Goal: Information Seeking & Learning: Learn about a topic

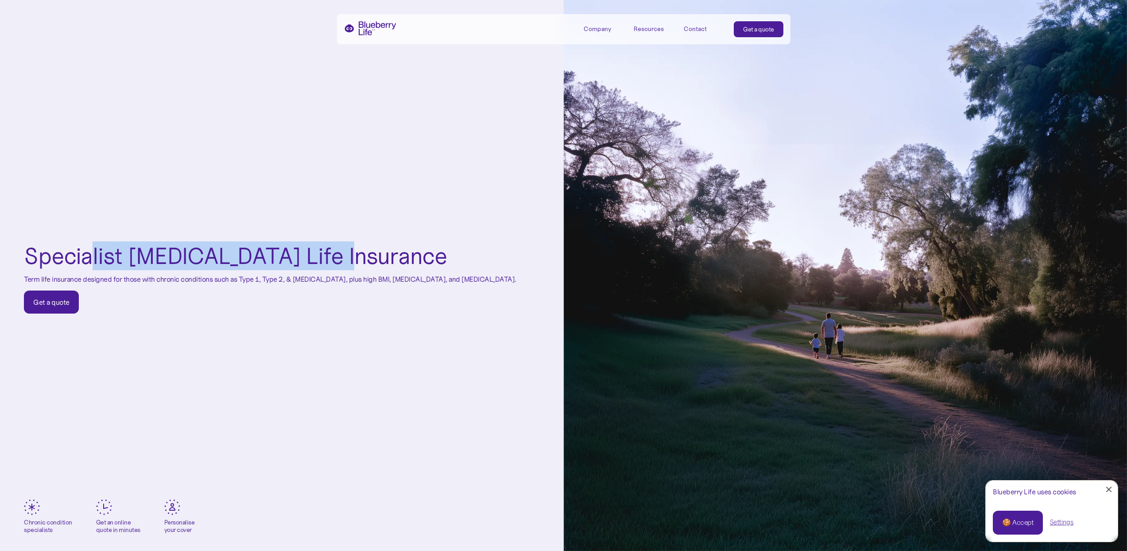
drag, startPoint x: 90, startPoint y: 248, endPoint x: 347, endPoint y: 258, distance: 256.6
click at [345, 258] on h1 "Specialist [MEDICAL_DATA] Life Insurance" at bounding box center [235, 256] width 423 height 24
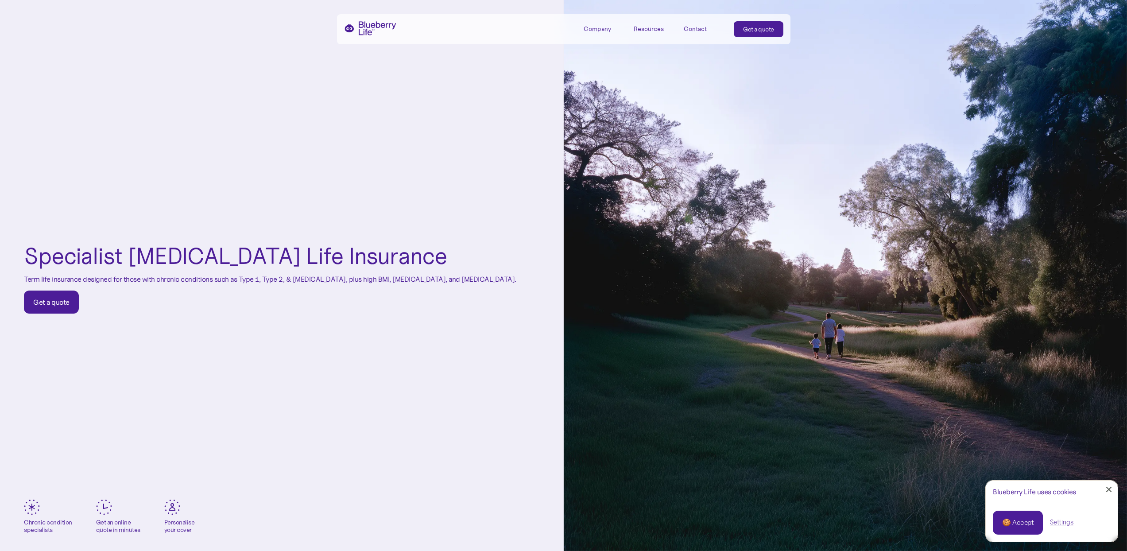
click at [347, 258] on h1 "Specialist [MEDICAL_DATA] Life Insurance" at bounding box center [235, 256] width 423 height 24
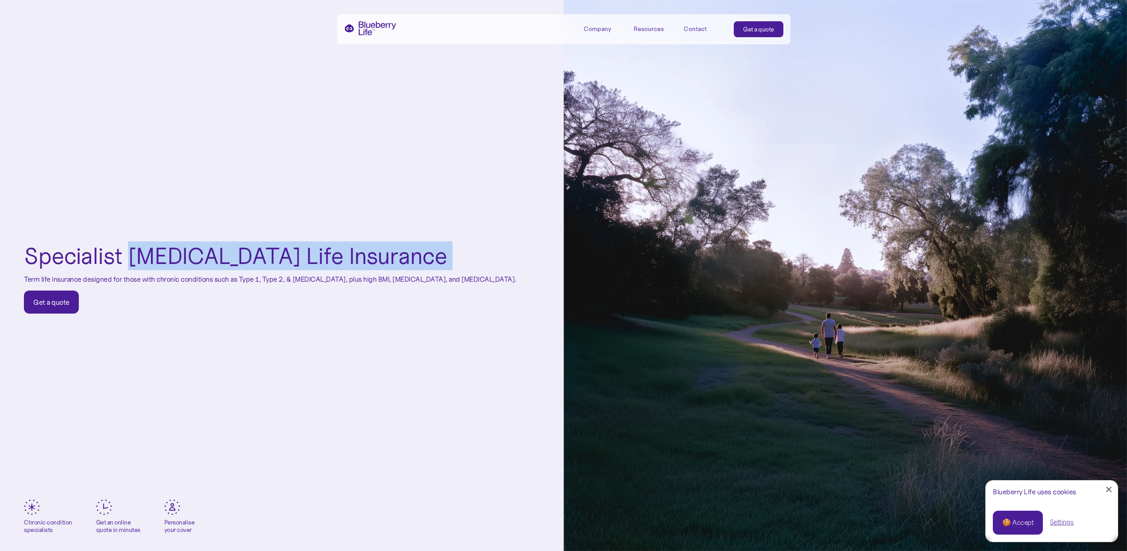
drag, startPoint x: 390, startPoint y: 255, endPoint x: 127, endPoint y: 256, distance: 263.4
click at [127, 256] on div "Specialist [MEDICAL_DATA] Life Insurance Term life insurance designed for those…" at bounding box center [282, 279] width 516 height 70
click at [127, 256] on h1 "Specialist [MEDICAL_DATA] Life Insurance" at bounding box center [235, 256] width 423 height 24
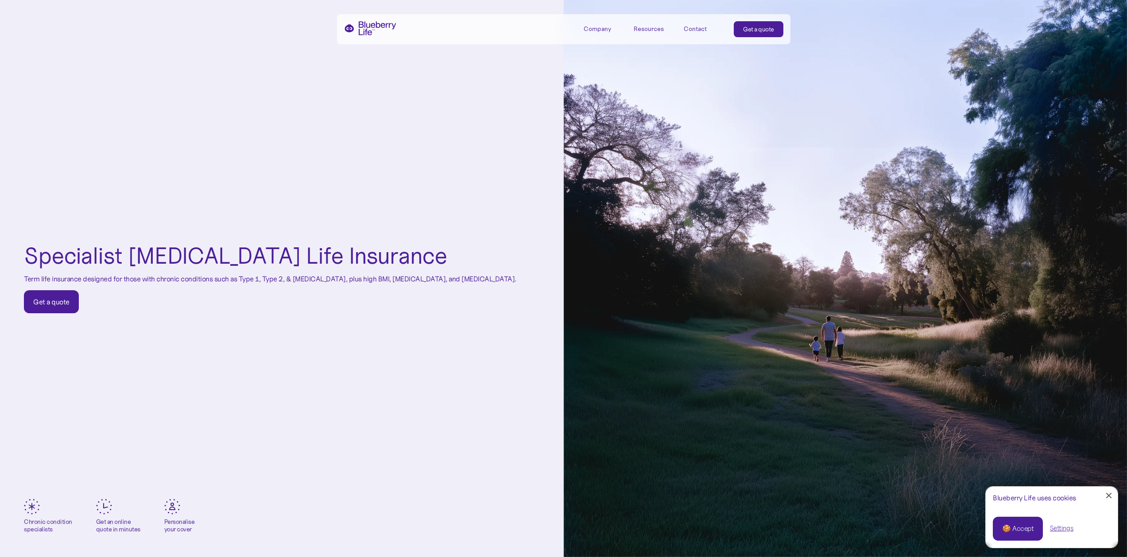
drag, startPoint x: 27, startPoint y: 258, endPoint x: 527, endPoint y: 282, distance: 500.4
click at [527, 282] on div "Specialist [MEDICAL_DATA] Life Insurance Term life insurance designed for those…" at bounding box center [282, 278] width 564 height 557
click at [527, 282] on div "Specialist [MEDICAL_DATA] Life Insurance Term life insurance designed for those…" at bounding box center [282, 279] width 516 height 70
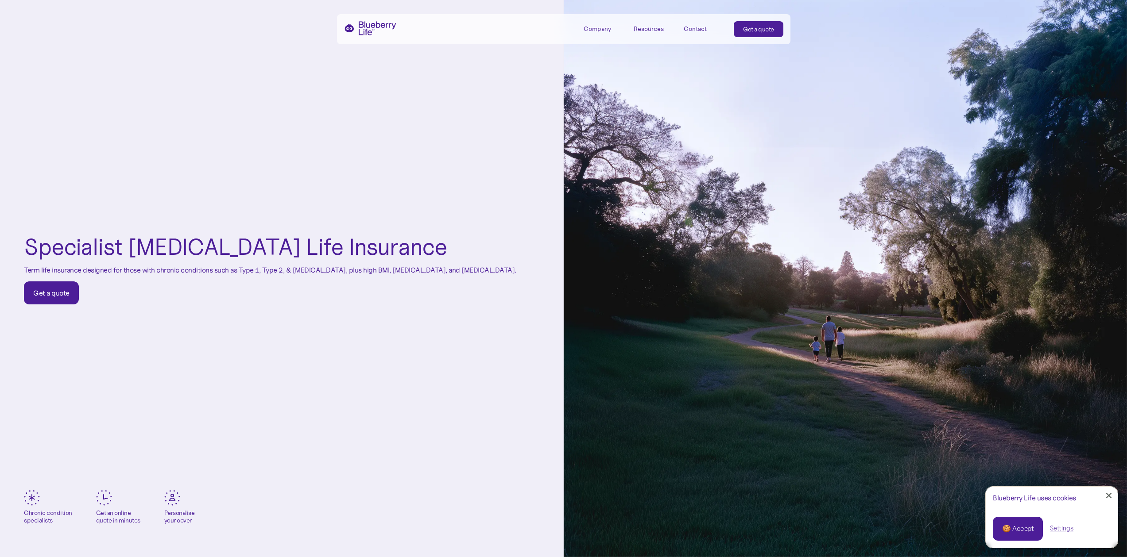
drag, startPoint x: 362, startPoint y: 233, endPoint x: 388, endPoint y: 290, distance: 62.2
click at [388, 290] on div "Specialist [MEDICAL_DATA] Life Insurance Term life insurance designed for those…" at bounding box center [282, 270] width 516 height 70
drag, startPoint x: 385, startPoint y: 290, endPoint x: 376, endPoint y: 288, distance: 9.1
click at [385, 290] on div "Specialist [MEDICAL_DATA] Life Insurance Term life insurance designed for those…" at bounding box center [282, 270] width 516 height 70
drag, startPoint x: 302, startPoint y: 310, endPoint x: 35, endPoint y: 231, distance: 277.9
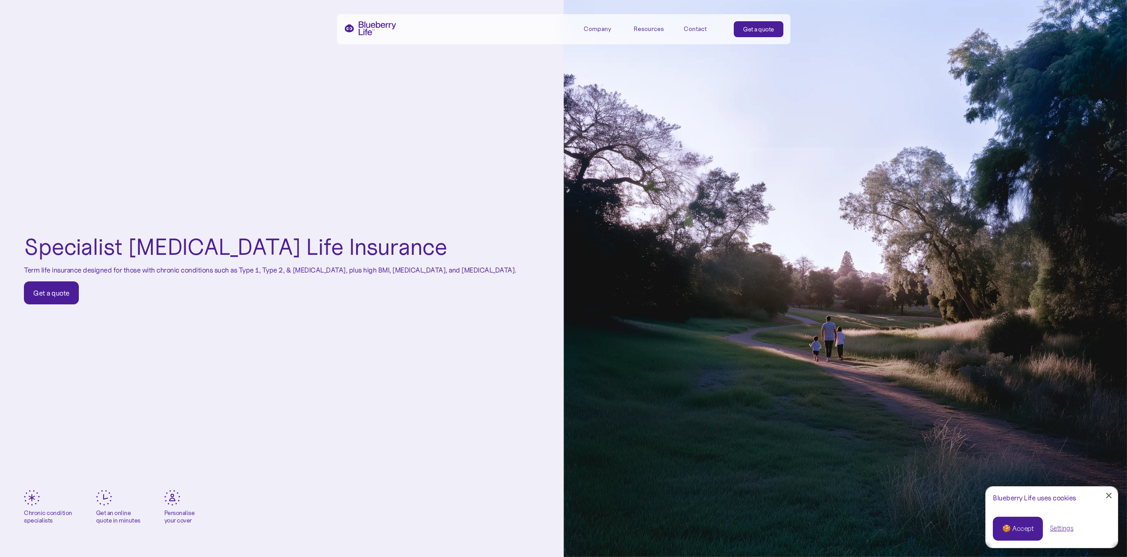
click at [35, 232] on div "Specialist [MEDICAL_DATA] Life Insurance Term life insurance designed for those…" at bounding box center [282, 269] width 564 height 557
click at [35, 224] on div "Specialist [MEDICAL_DATA] Life Insurance Term life insurance designed for those…" at bounding box center [282, 269] width 564 height 557
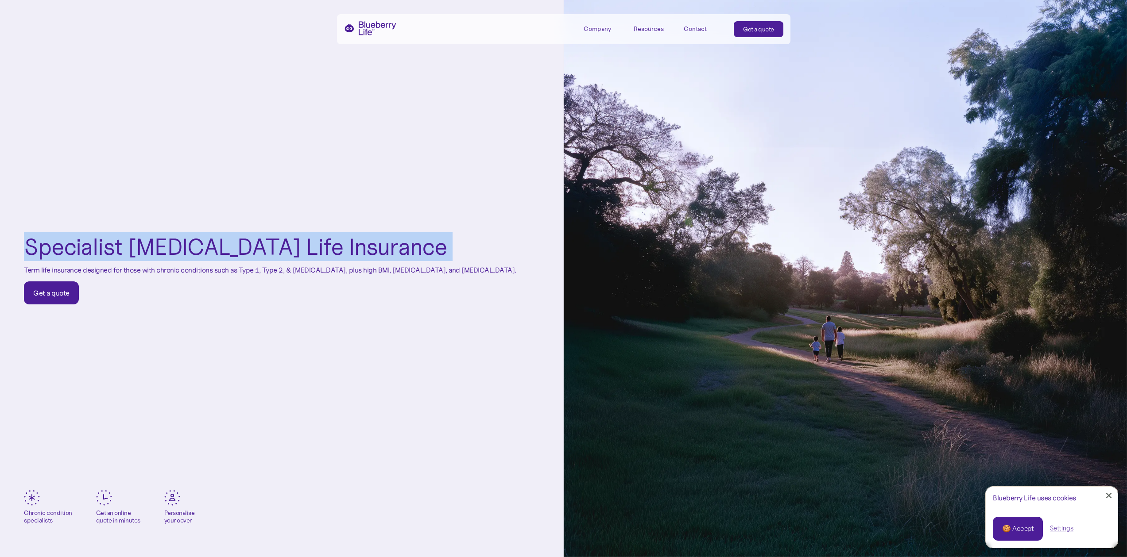
drag, startPoint x: 62, startPoint y: 240, endPoint x: 428, endPoint y: 251, distance: 365.4
click at [428, 251] on div "Specialist [MEDICAL_DATA] Life Insurance Term life insurance designed for those…" at bounding box center [282, 269] width 564 height 557
click at [419, 251] on div "Specialist [MEDICAL_DATA] Life Insurance Term life insurance designed for those…" at bounding box center [282, 270] width 516 height 70
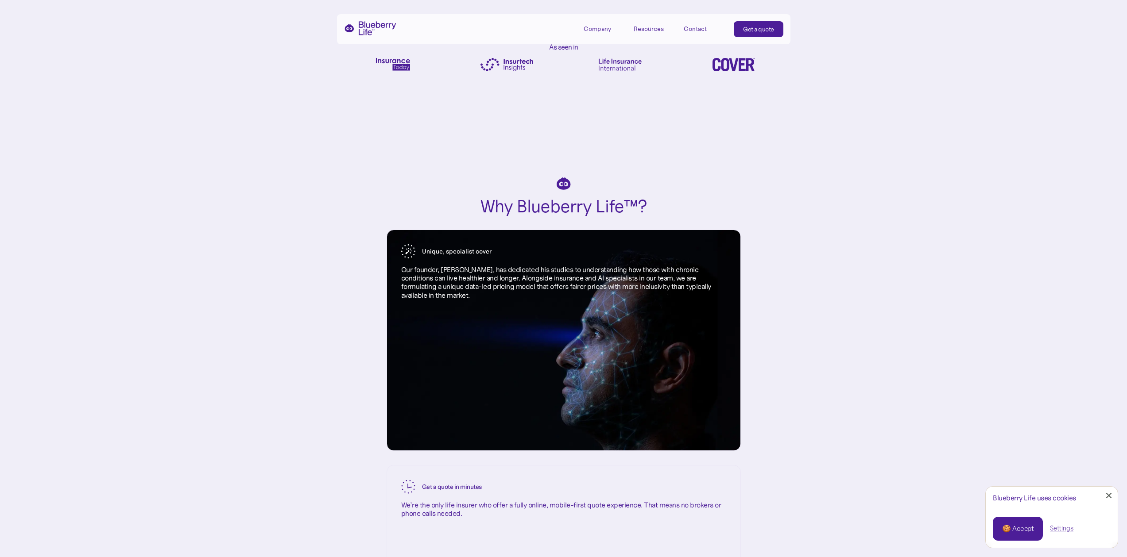
scroll to position [1299, 0]
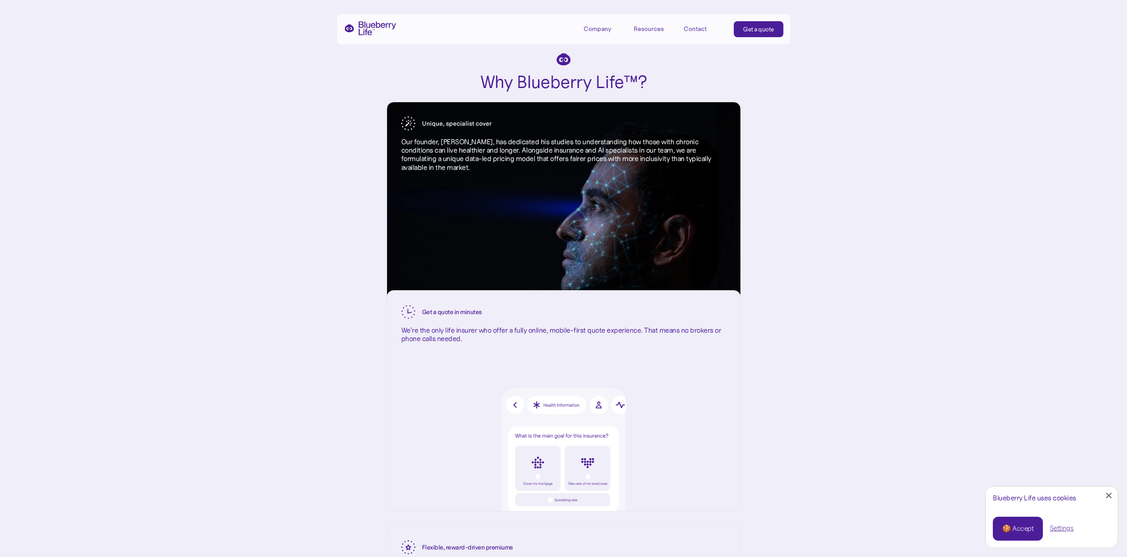
drag, startPoint x: 453, startPoint y: 145, endPoint x: 476, endPoint y: 170, distance: 34.5
click at [474, 170] on p "Our founder, [PERSON_NAME], has dedicated his studies to understanding how thos…" at bounding box center [563, 155] width 325 height 34
click at [479, 170] on p "Our founder, [PERSON_NAME], has dedicated his studies to understanding how thos…" at bounding box center [563, 155] width 325 height 34
drag, startPoint x: 483, startPoint y: 170, endPoint x: 395, endPoint y: 159, distance: 88.3
click at [395, 159] on div "Unique, specialist cover Our founder, [PERSON_NAME], has dedicated his studies …" at bounding box center [563, 144] width 353 height 84
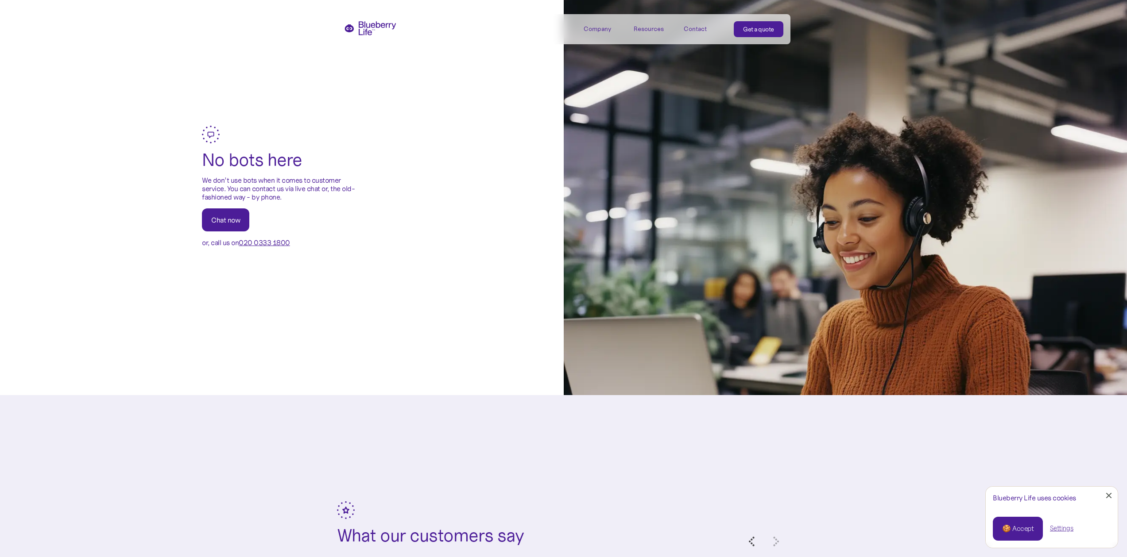
scroll to position [2993, 0]
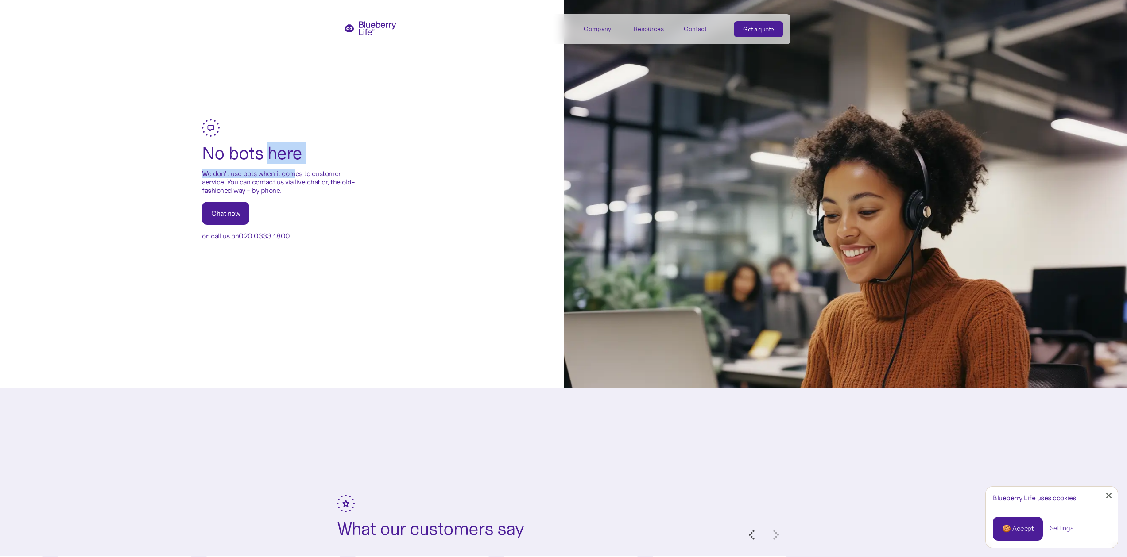
drag, startPoint x: 292, startPoint y: 176, endPoint x: 266, endPoint y: 161, distance: 30.5
click at [266, 162] on div "No bots here We don’t use bots when it comes to customer service. You can conta…" at bounding box center [281, 180] width 159 height 122
click at [266, 162] on h2 "No bots here" at bounding box center [252, 153] width 100 height 19
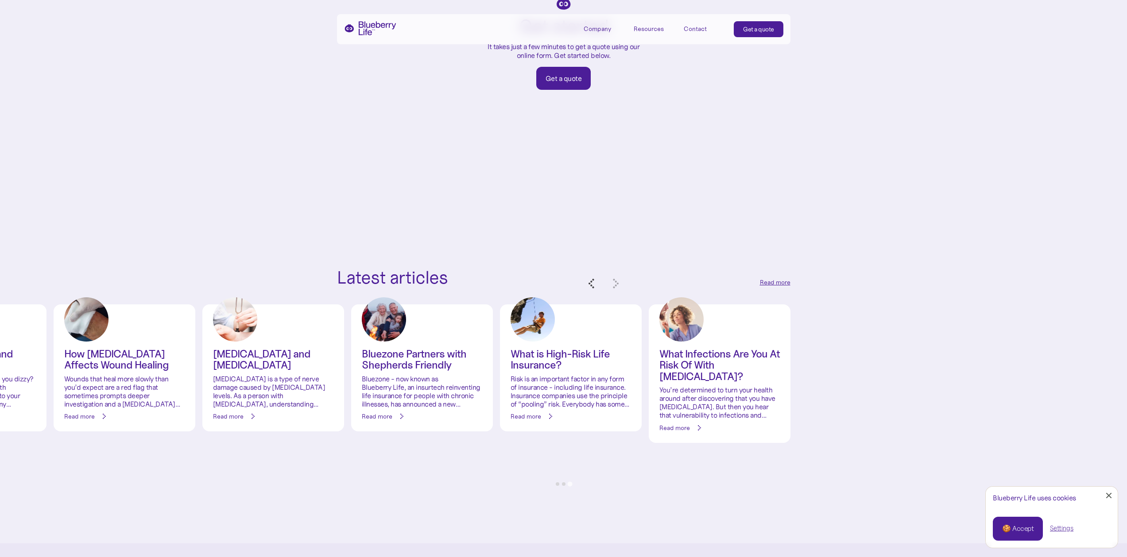
scroll to position [4267, 0]
